Goal: Task Accomplishment & Management: Use online tool/utility

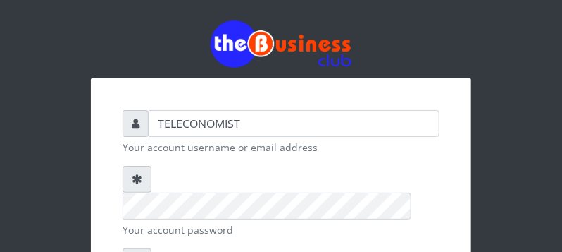
scroll to position [223, 0]
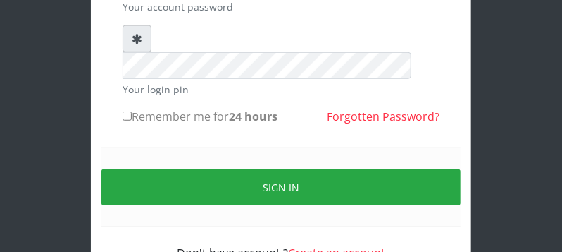
click at [127, 111] on input "Remember me for 24 hours" at bounding box center [127, 115] width 9 height 9
checkbox input "true"
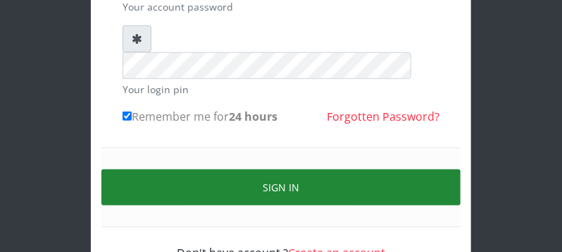
click at [145, 169] on button "Sign in" at bounding box center [280, 187] width 359 height 36
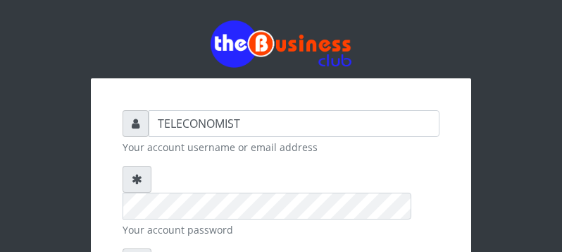
scroll to position [223, 0]
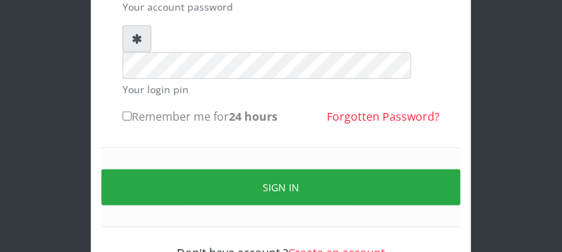
click at [128, 111] on input "Remember me for 24 hours" at bounding box center [127, 115] width 9 height 9
checkbox input "true"
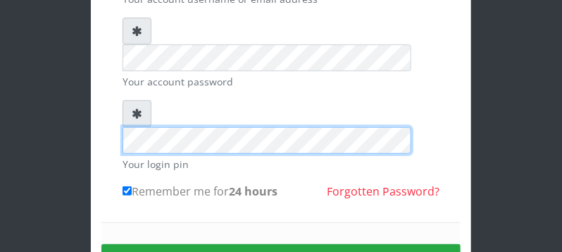
scroll to position [111, 0]
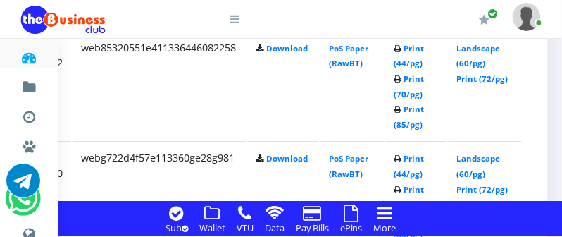
scroll to position [1227, 316]
click at [509, 77] on link "Print (72/pg)" at bounding box center [482, 78] width 51 height 11
